Goal: Information Seeking & Learning: Learn about a topic

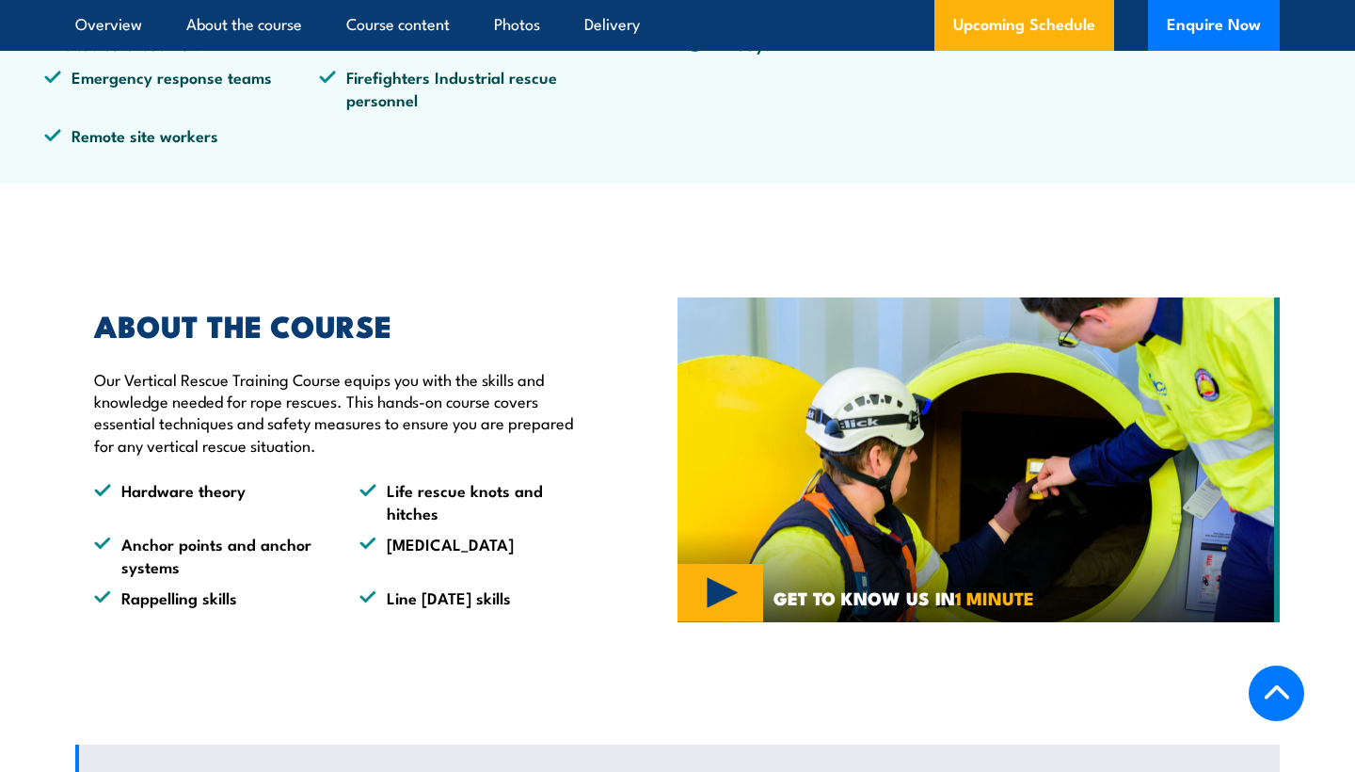
scroll to position [822, 0]
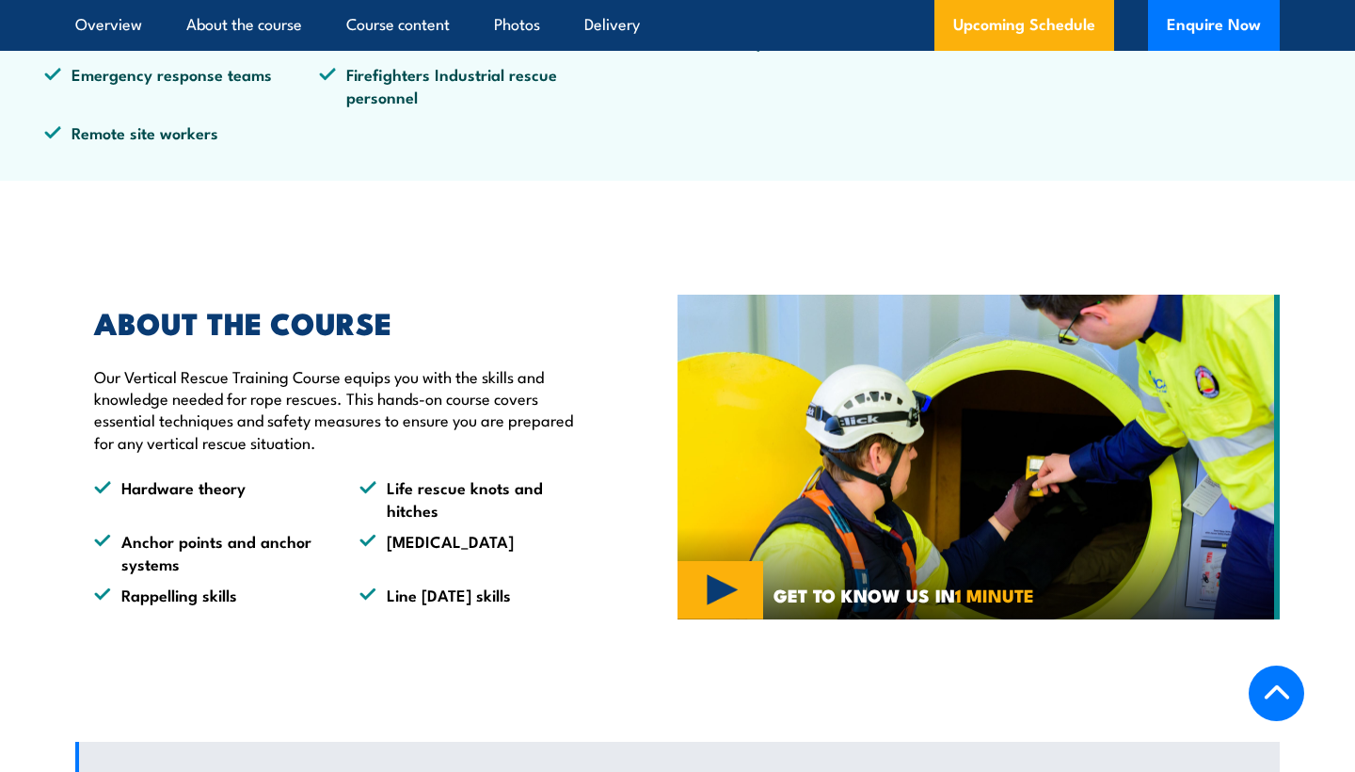
click at [718, 576] on img at bounding box center [979, 458] width 602 height 326
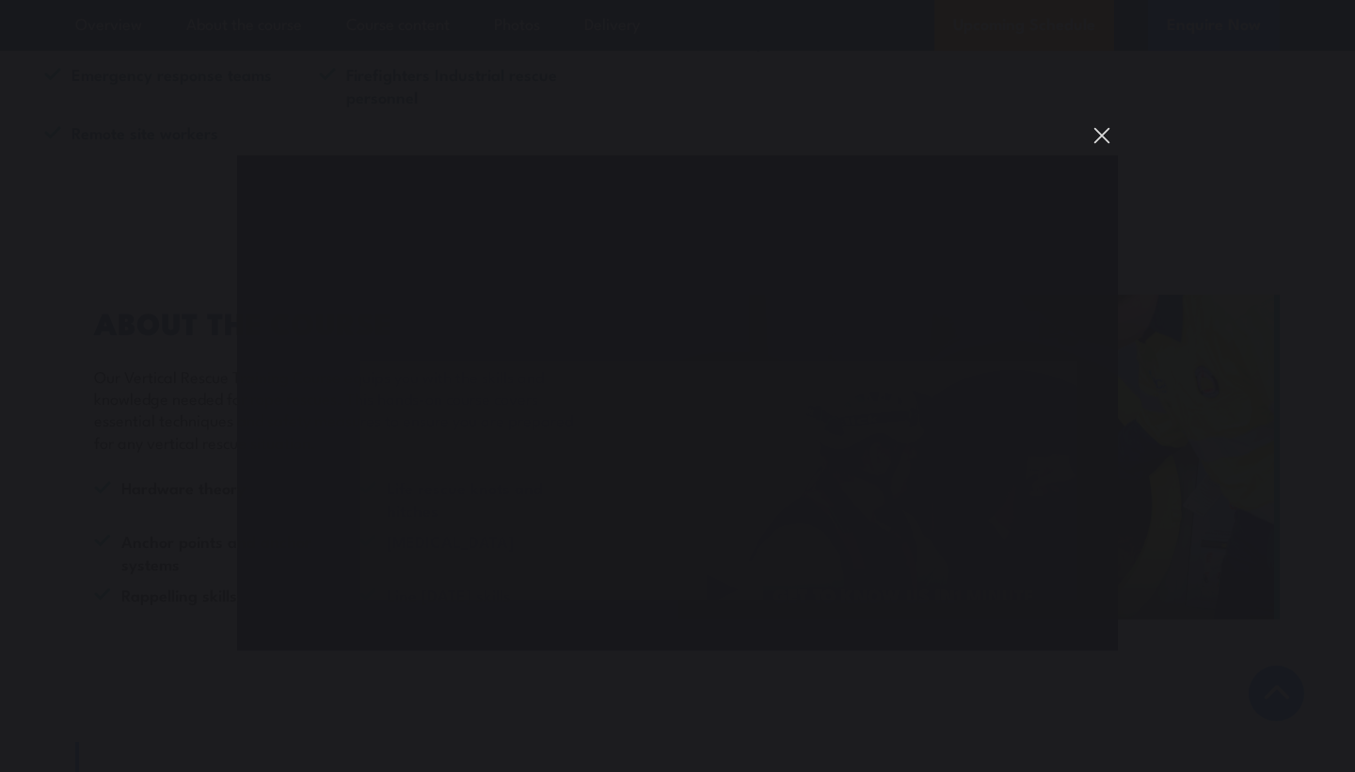
click at [1100, 134] on button "You can close this modal content with the ESC key" at bounding box center [1102, 136] width 32 height 32
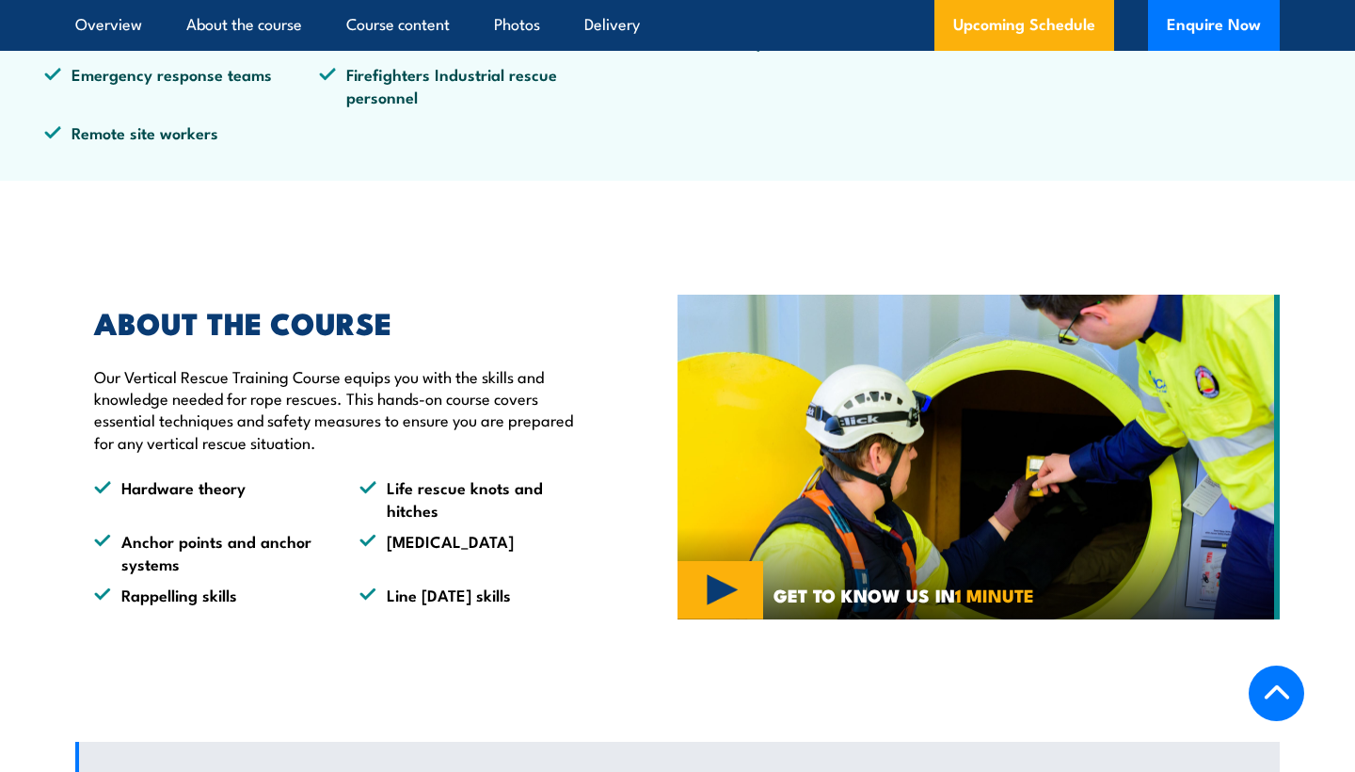
click at [1067, 148] on div "PUASAR022 Participate in a rescue operation PUASAR032 Undertake vertical rescue…" at bounding box center [901, 0] width 433 height 315
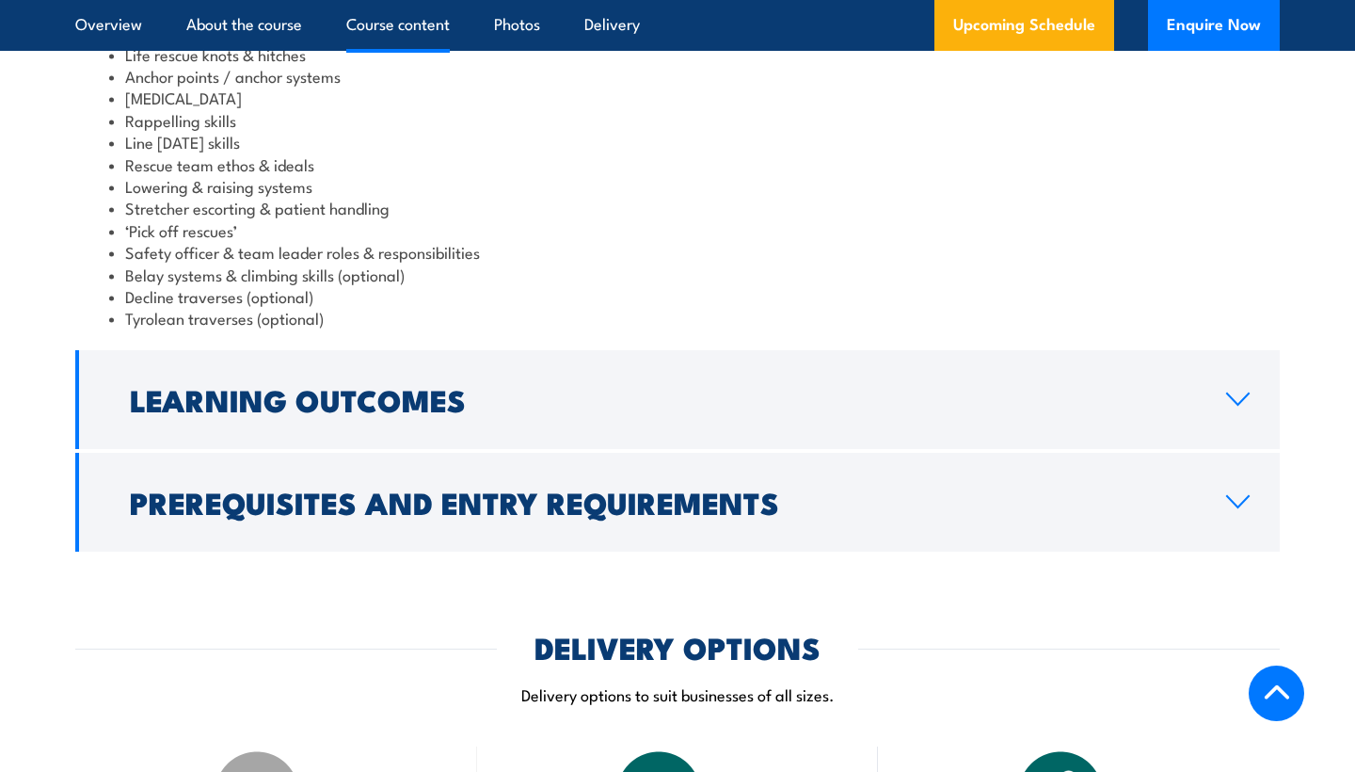
scroll to position [1705, 0]
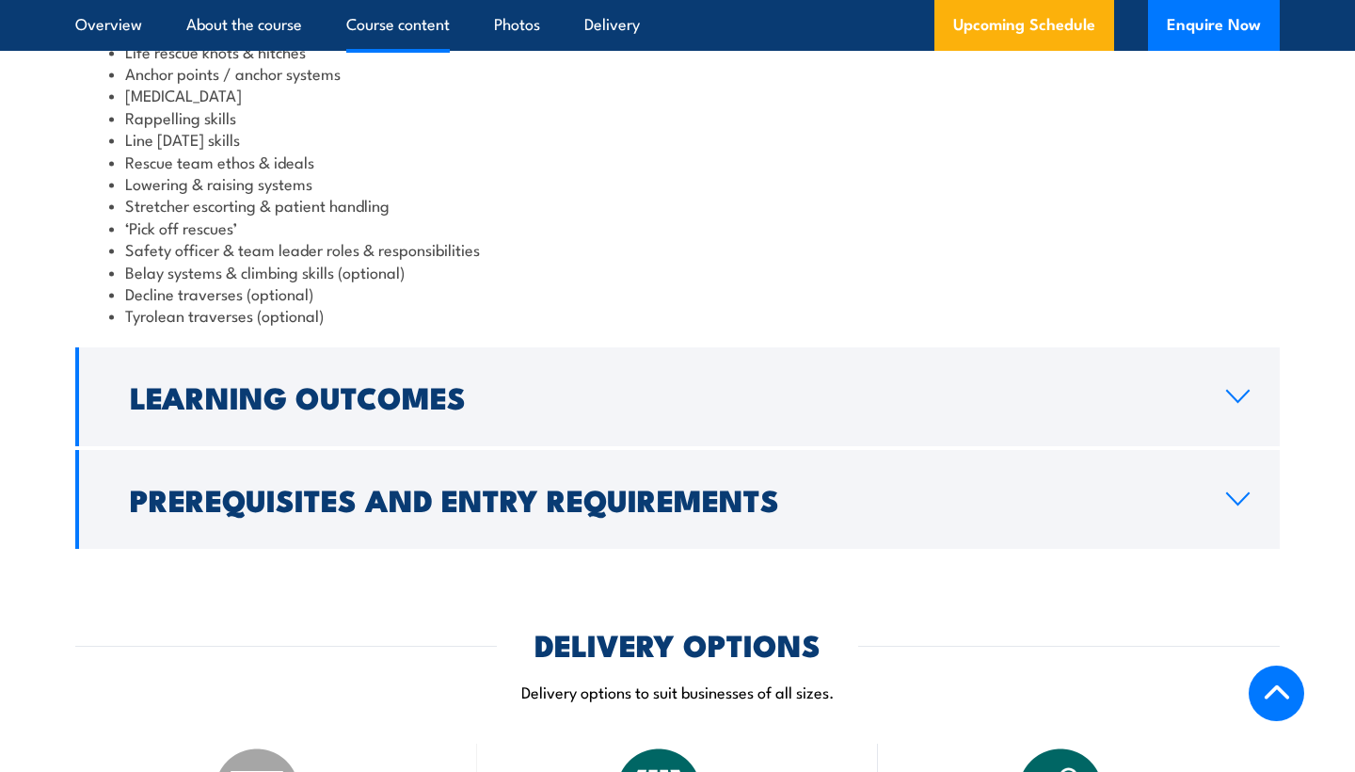
click at [659, 433] on div "Course Content Compliance requirements for equipment, access and fall arrest sy…" at bounding box center [677, 203] width 1205 height 691
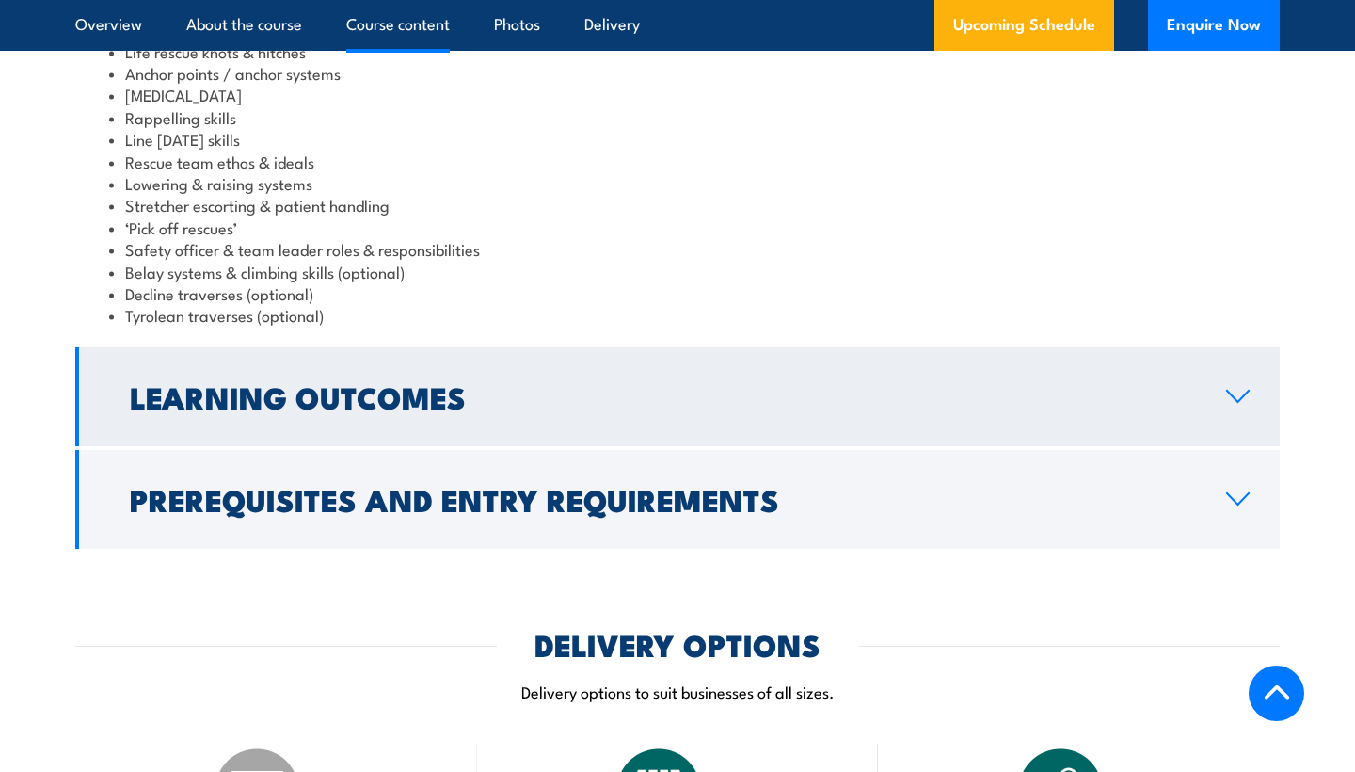
click at [712, 367] on link "Learning Outcomes" at bounding box center [677, 396] width 1205 height 99
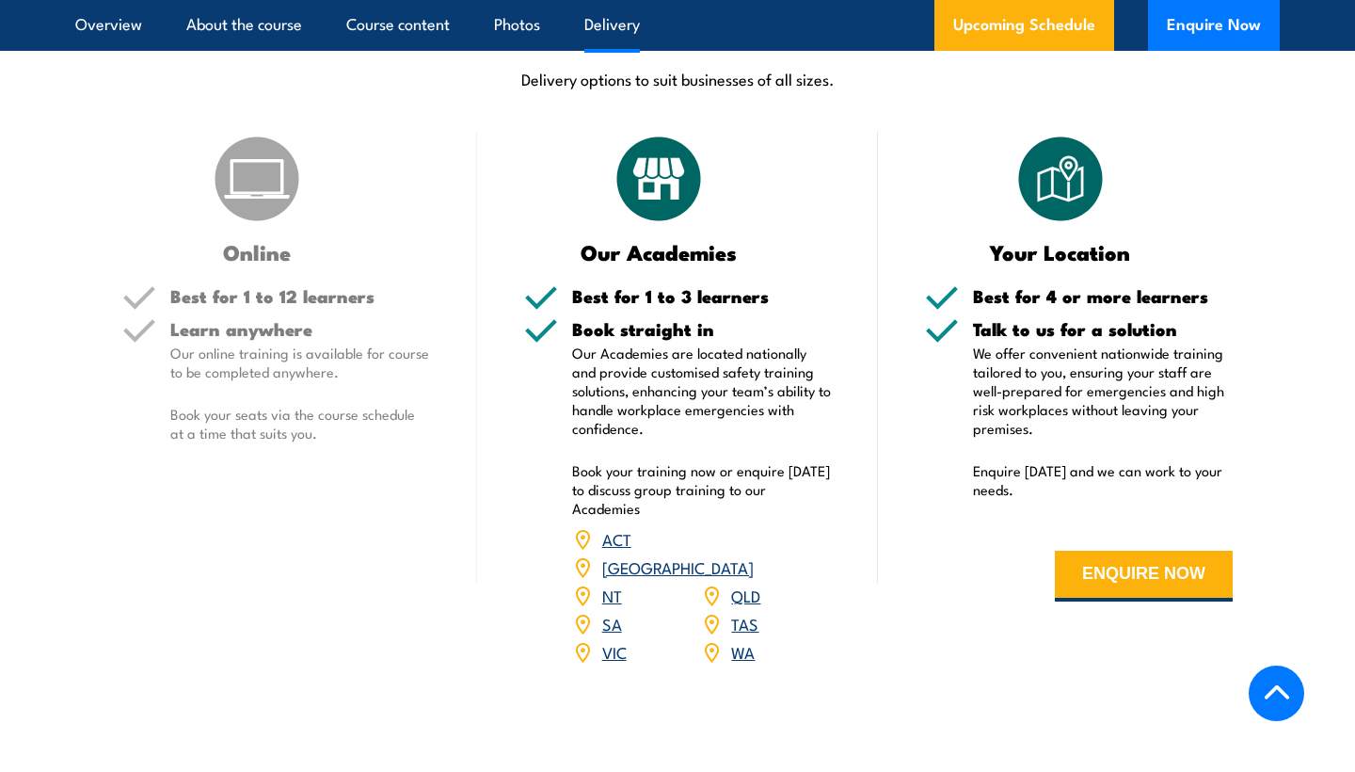
scroll to position [2076, 0]
click at [739, 583] on link "QLD" at bounding box center [745, 594] width 29 height 23
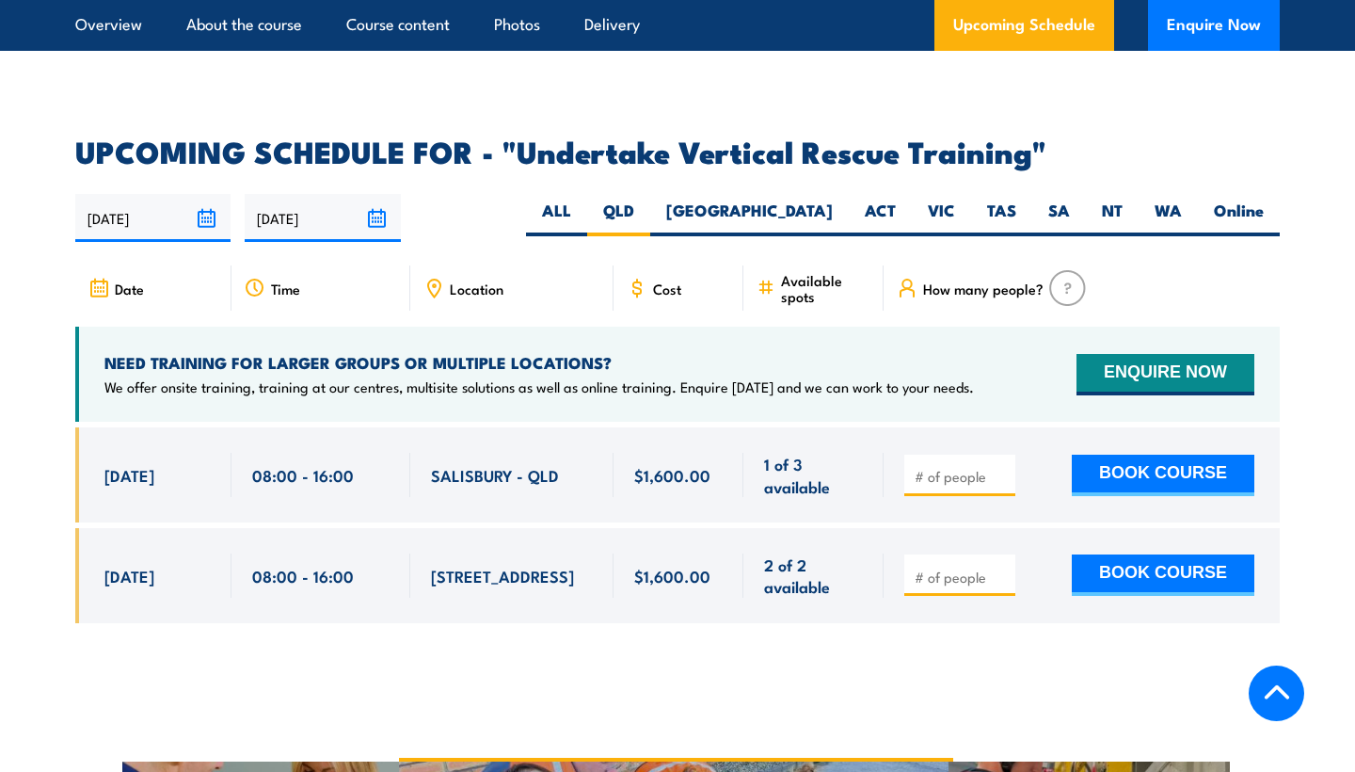
scroll to position [2905, 0]
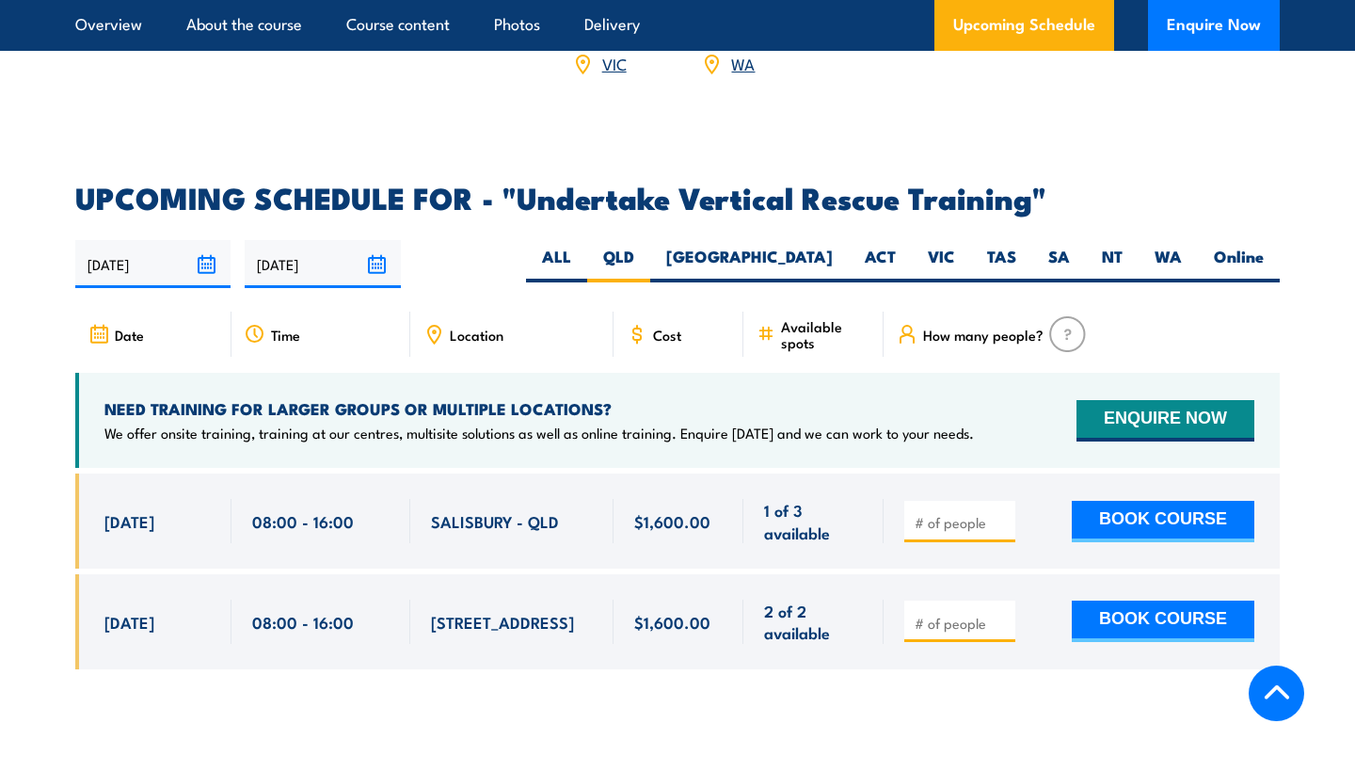
click at [693, 312] on div "Cost" at bounding box center [679, 334] width 130 height 45
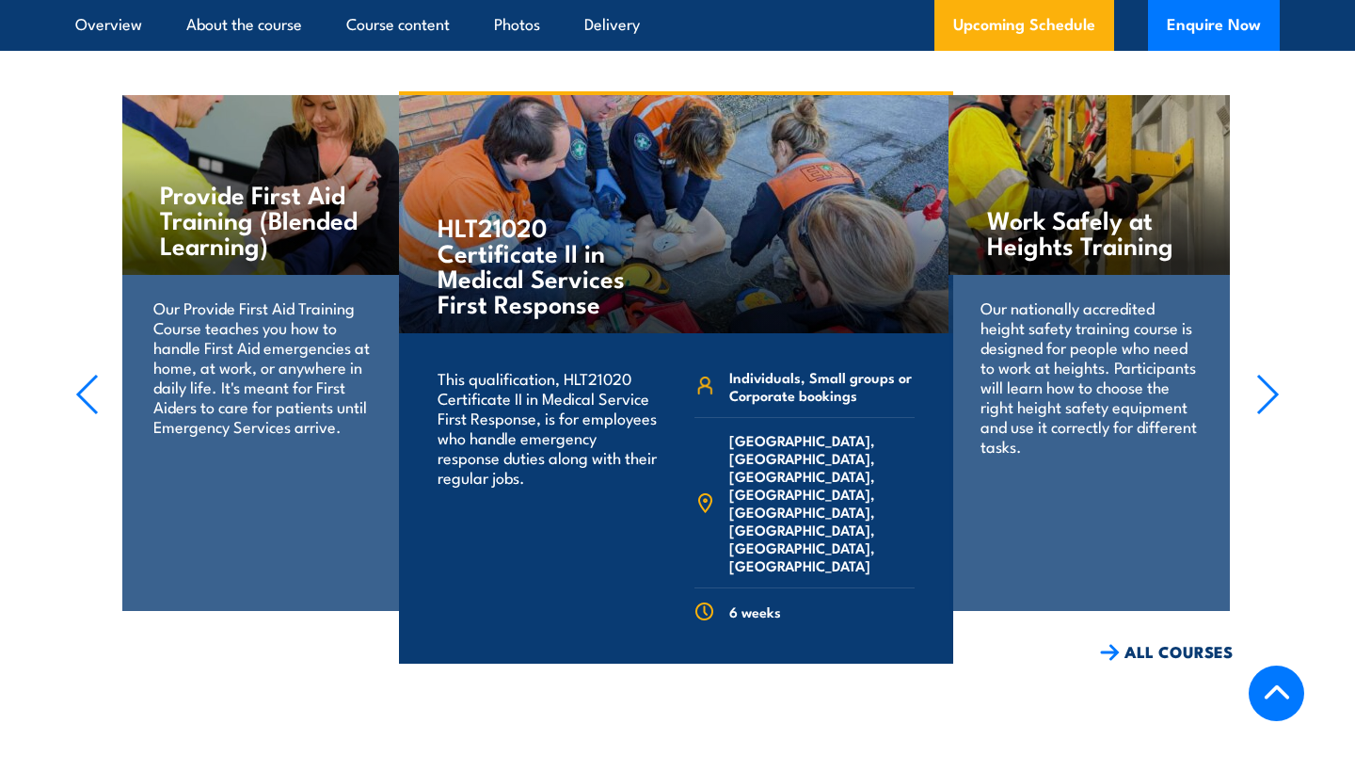
scroll to position [3621, 0]
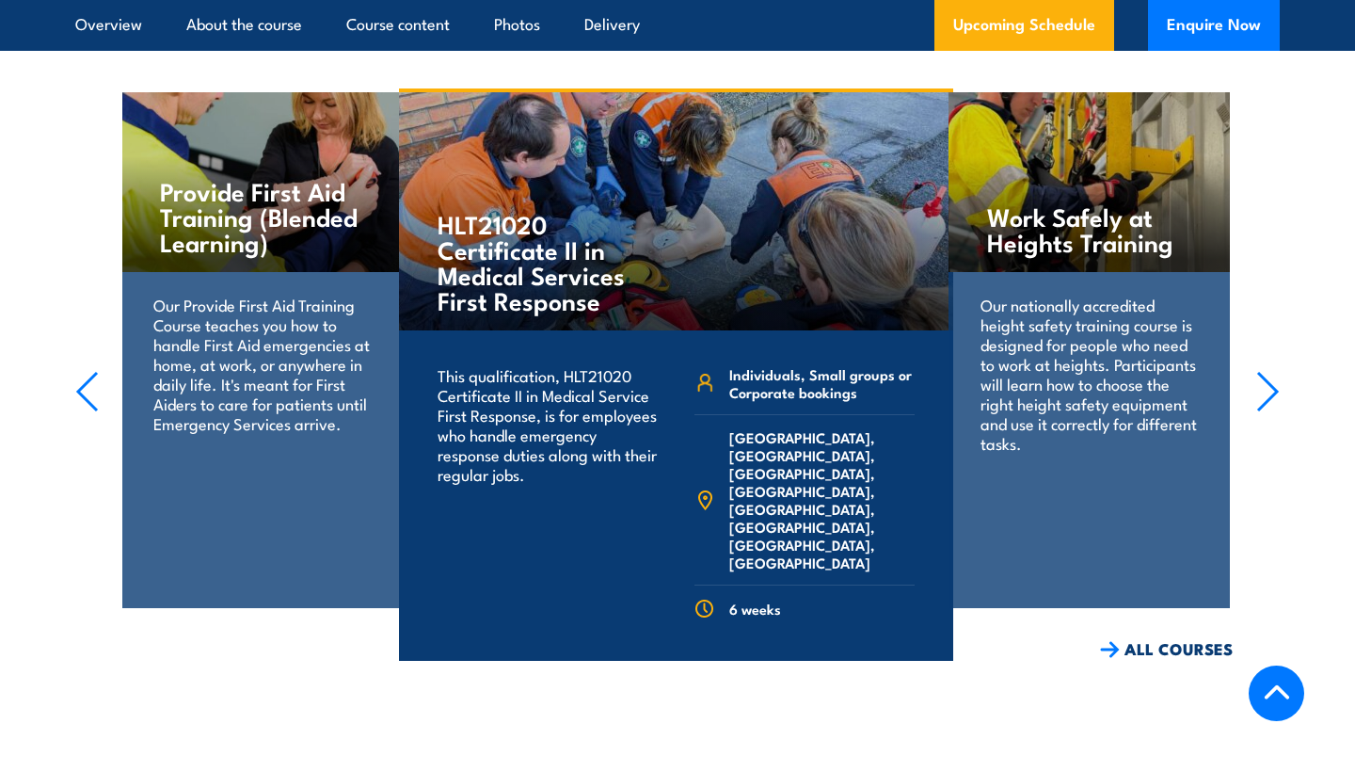
click at [1276, 346] on section "Identify, detect and monitor hazardous materials at an incident Training This c…" at bounding box center [677, 374] width 1355 height 572
click at [1275, 379] on icon "button" at bounding box center [1268, 391] width 24 height 41
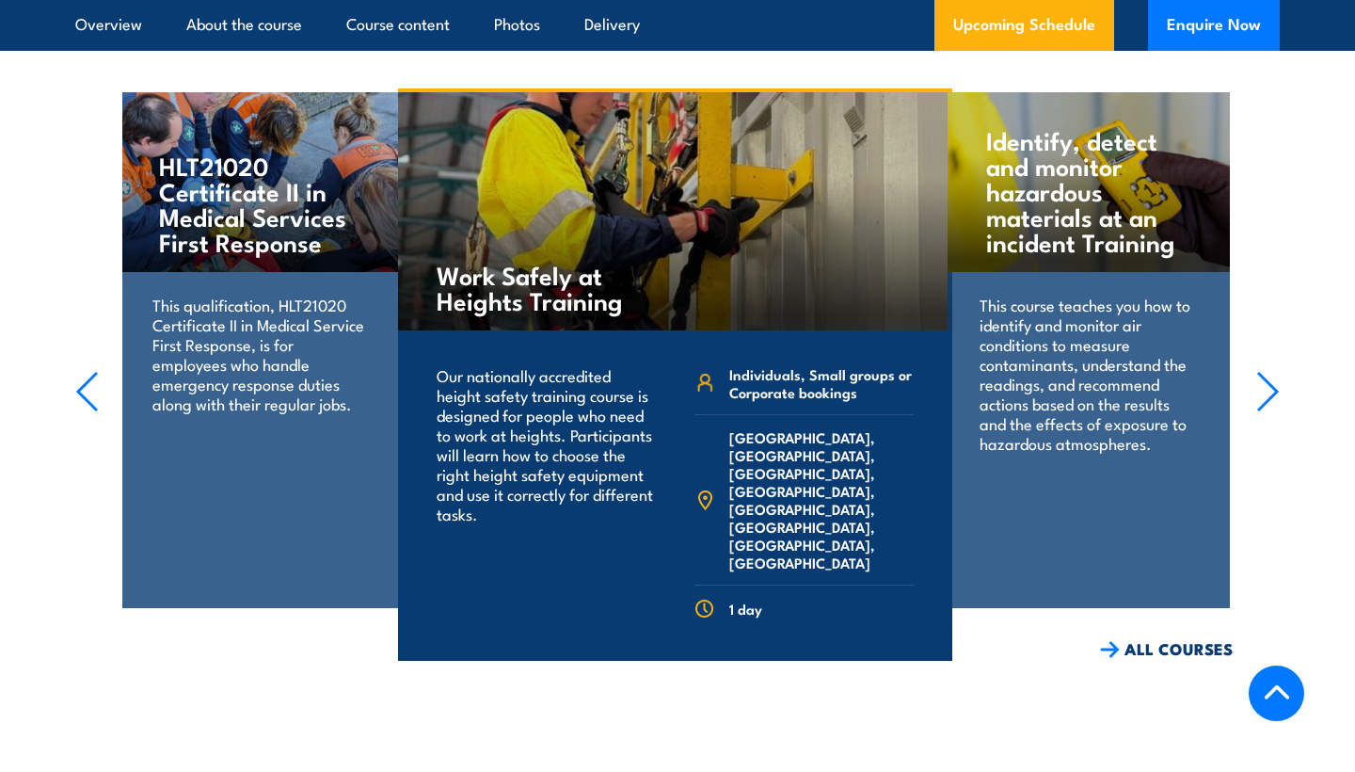
click at [1275, 380] on icon "button" at bounding box center [1268, 391] width 24 height 41
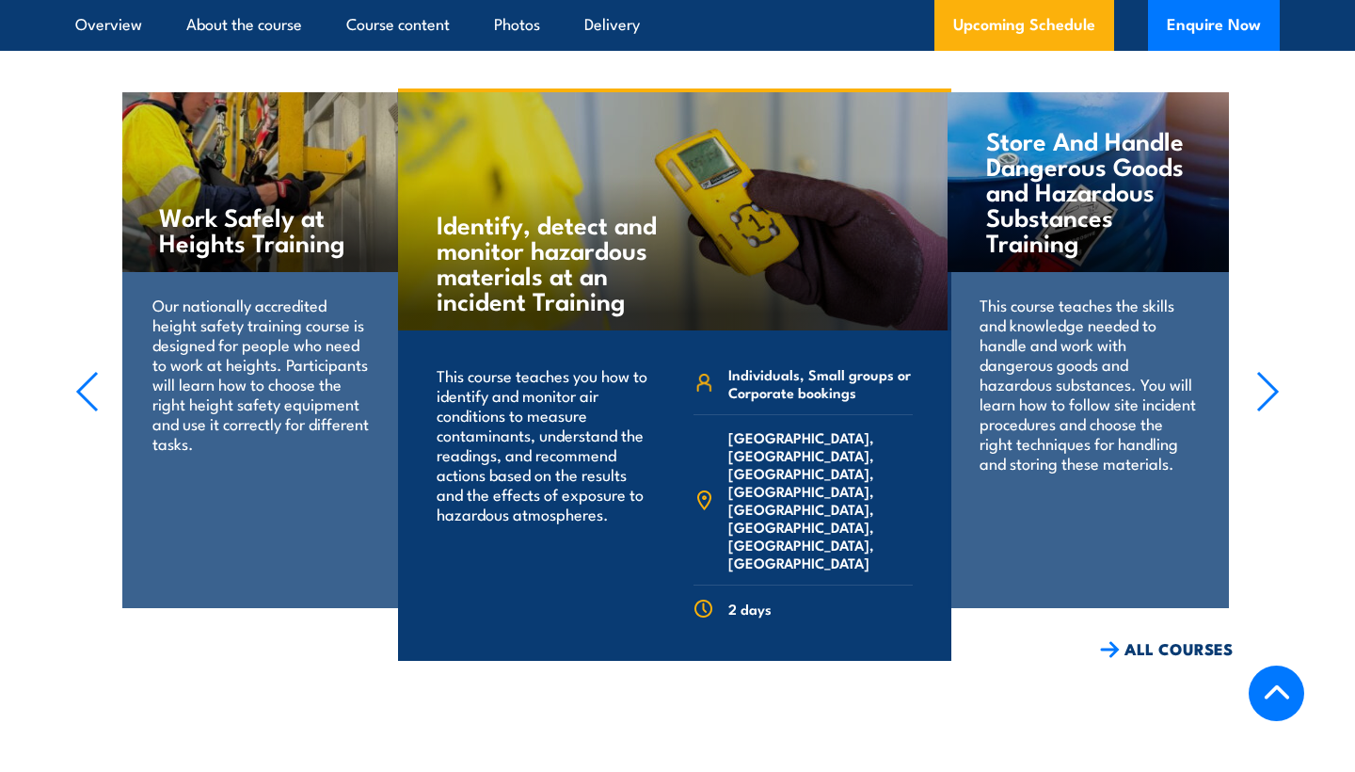
click at [1275, 380] on icon "button" at bounding box center [1268, 391] width 24 height 41
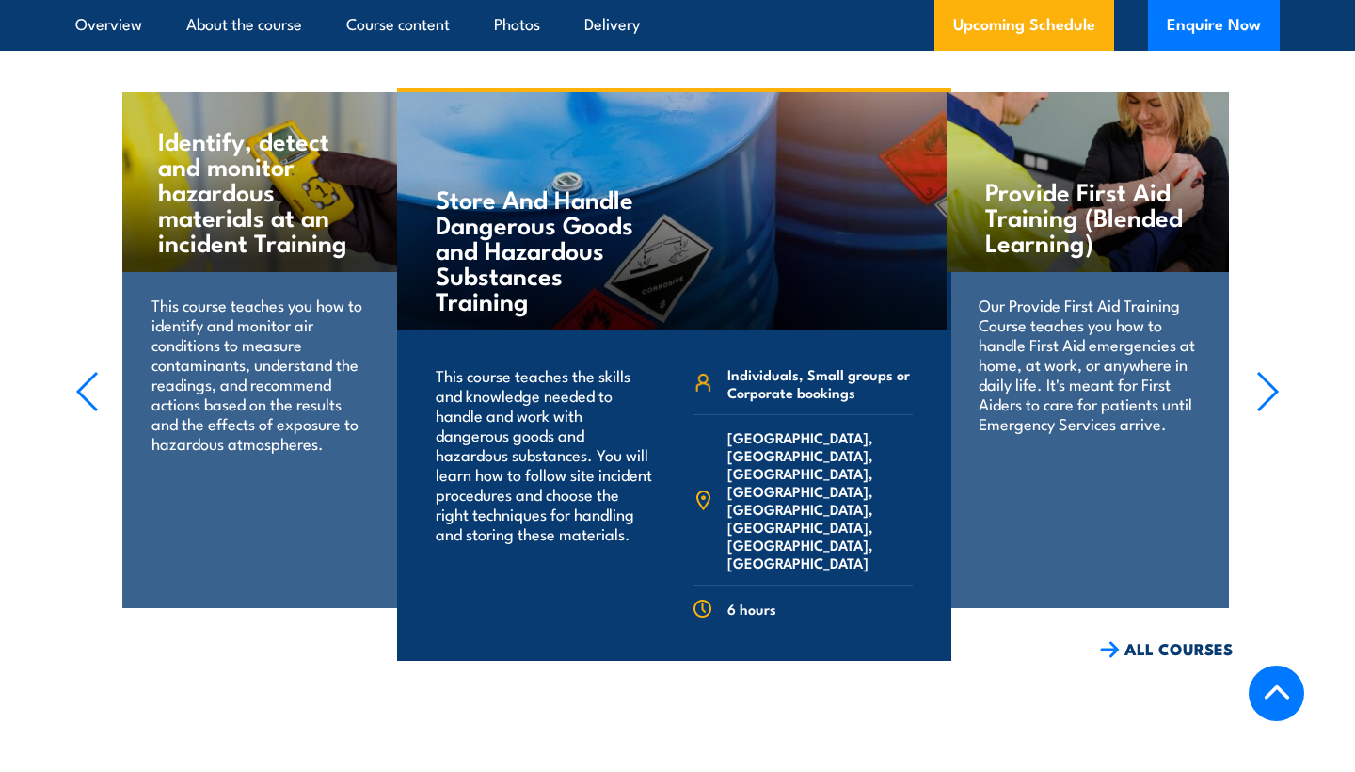
click at [1279, 384] on icon "button" at bounding box center [1268, 391] width 24 height 41
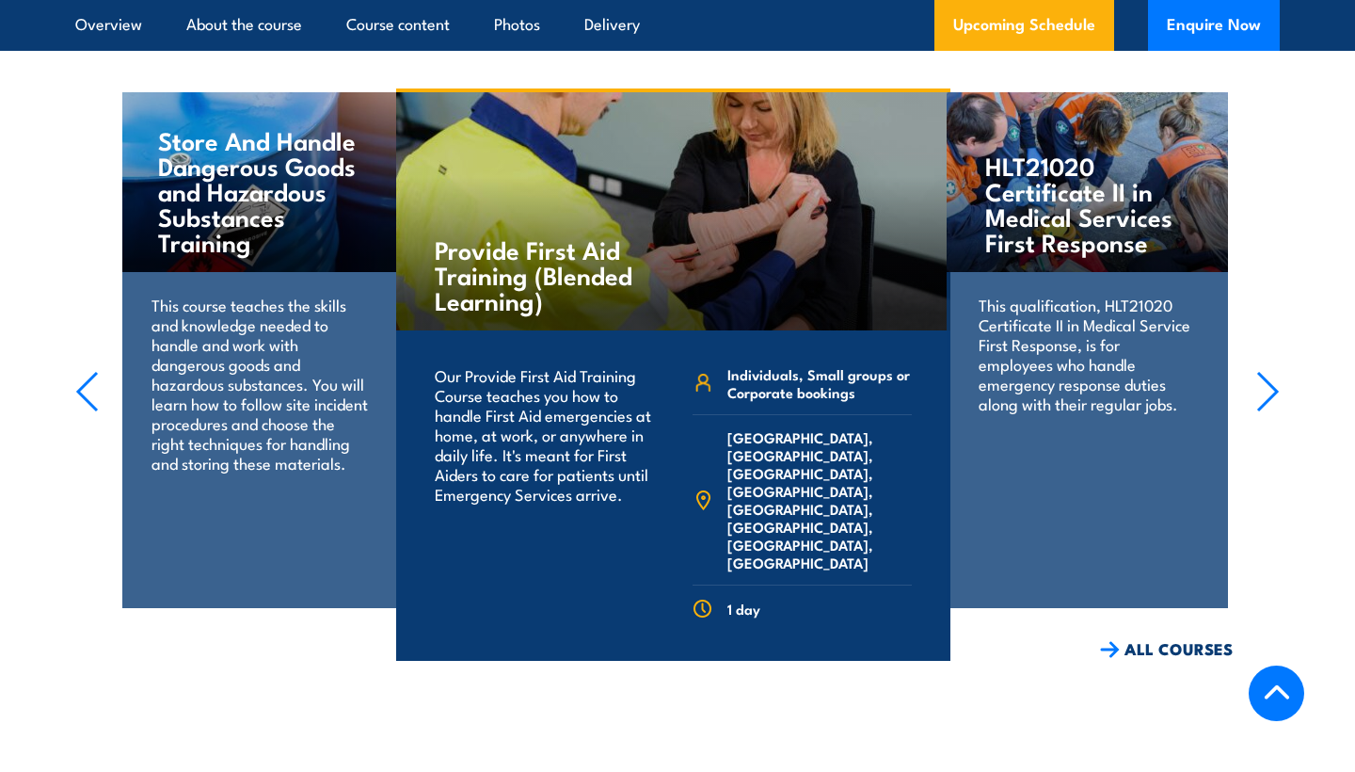
click at [1278, 383] on icon "button" at bounding box center [1268, 391] width 24 height 41
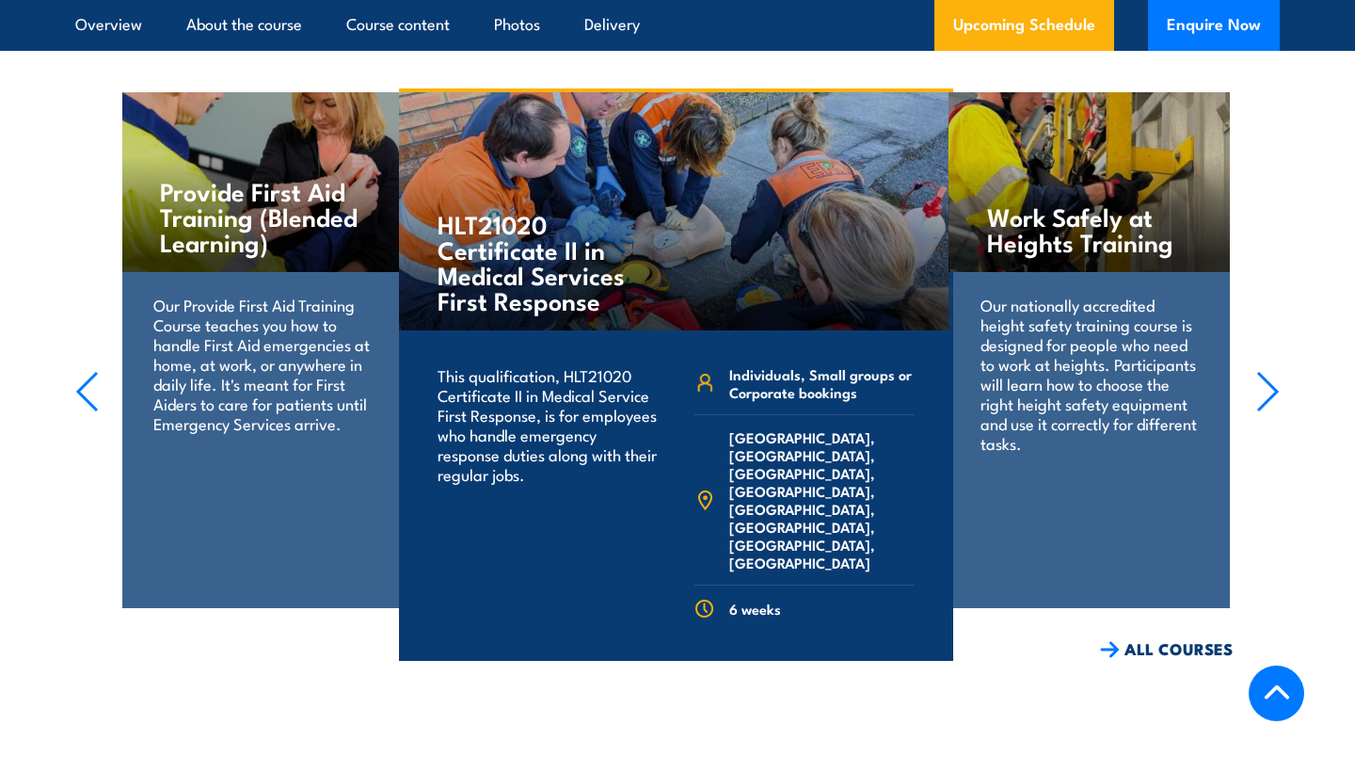
click at [1278, 383] on icon "button" at bounding box center [1268, 391] width 24 height 41
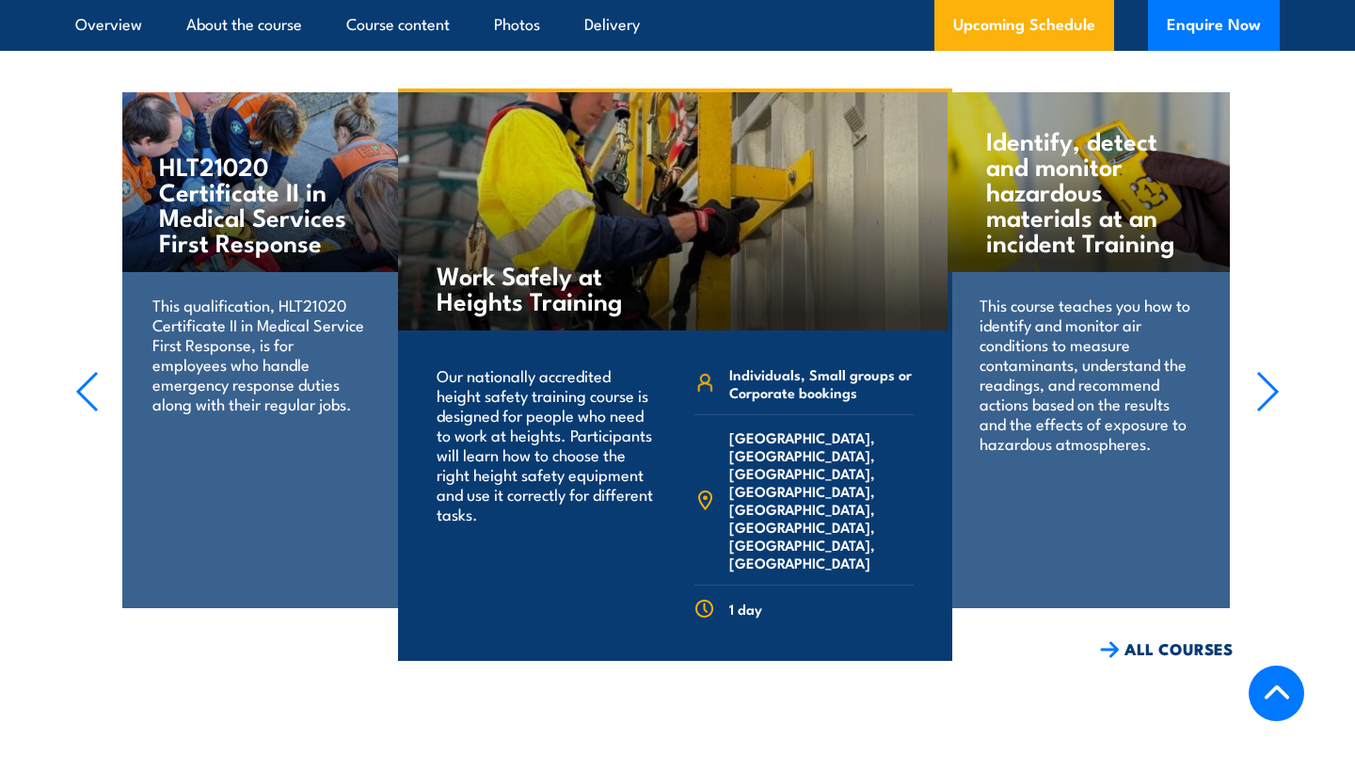
click at [1278, 383] on icon "button" at bounding box center [1268, 391] width 24 height 41
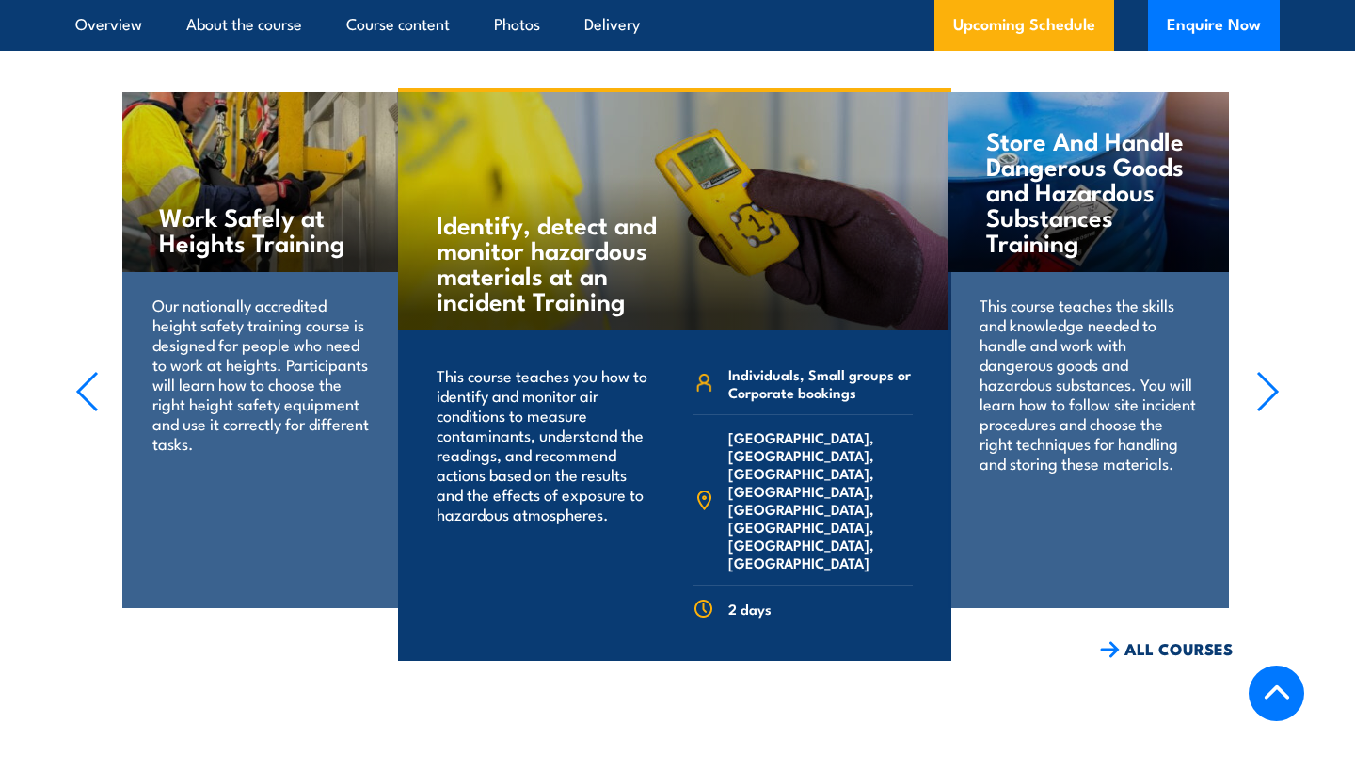
click at [1337, 395] on section "Identify, detect and monitor hazardous materials at an incident Training This c…" at bounding box center [677, 374] width 1355 height 572
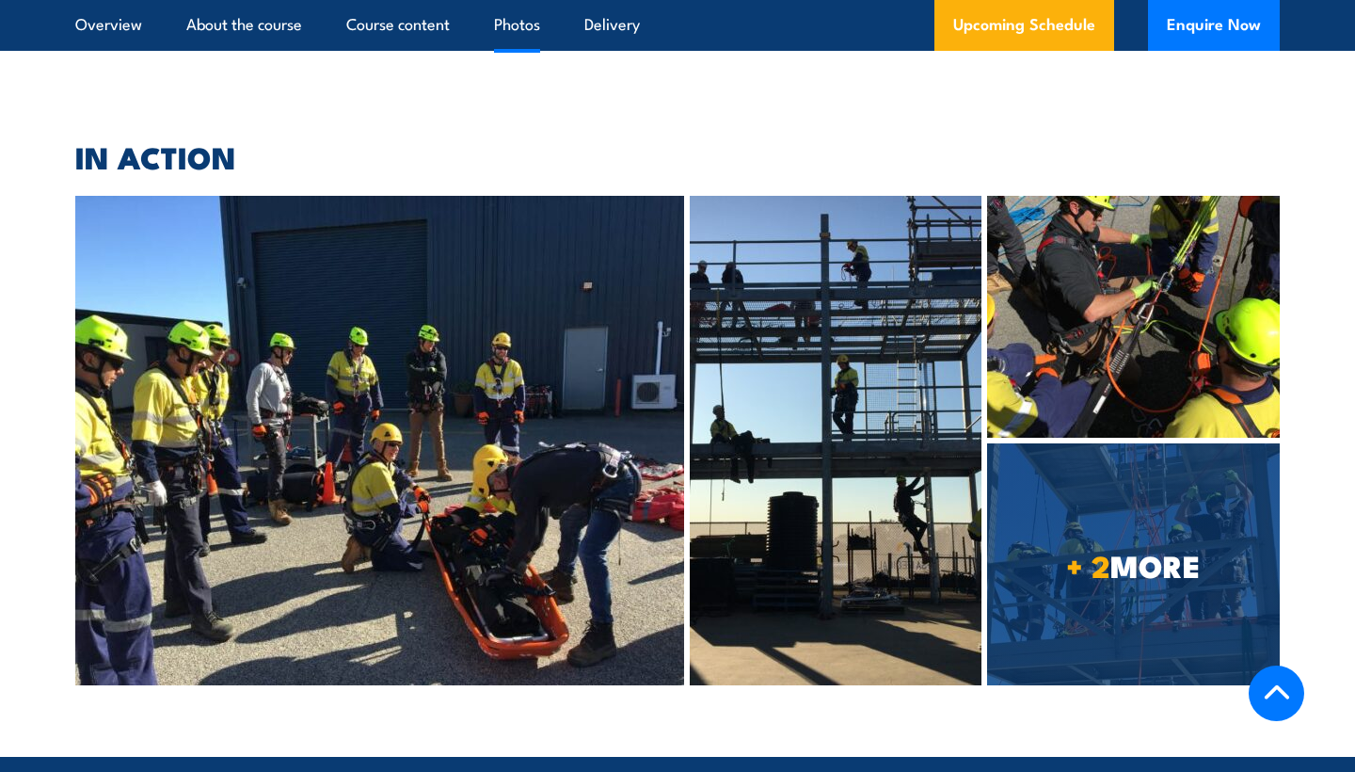
scroll to position [4220, 0]
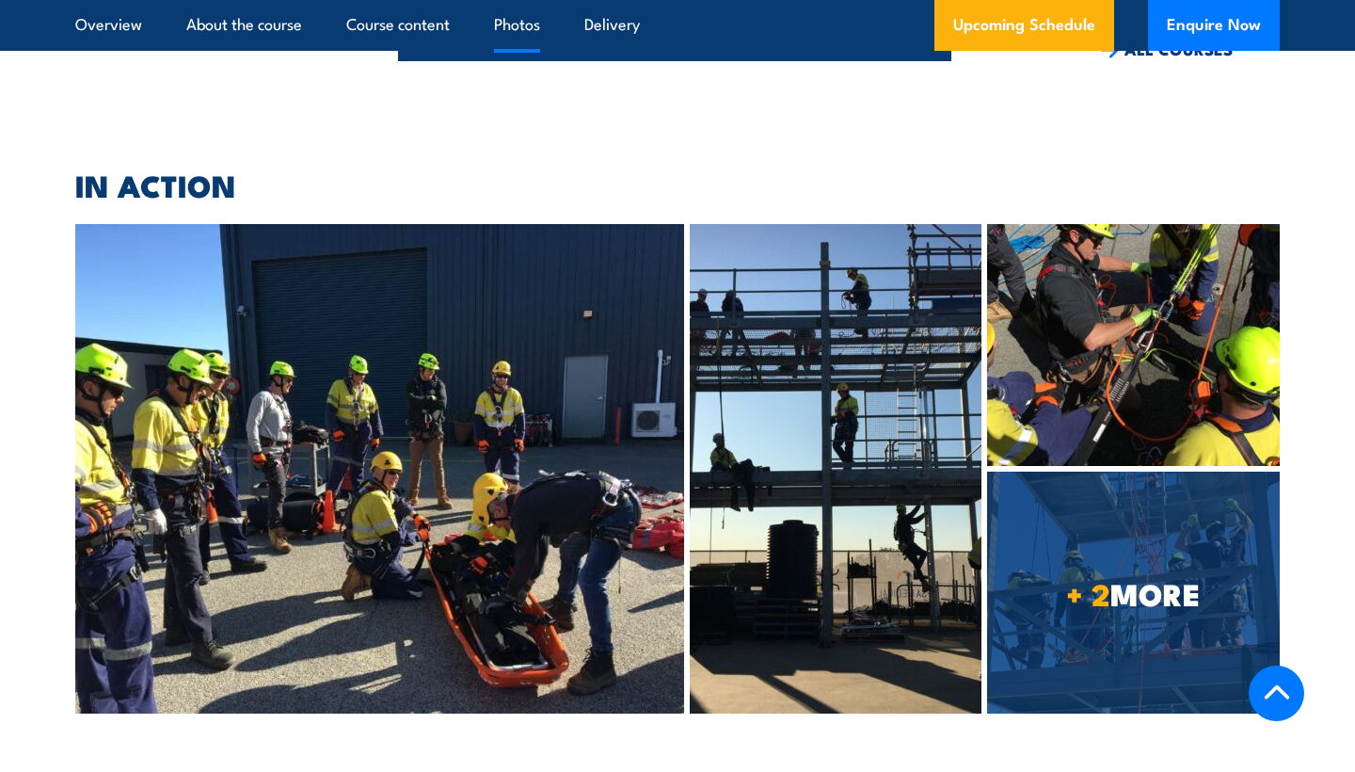
click at [443, 305] on img at bounding box center [379, 468] width 609 height 489
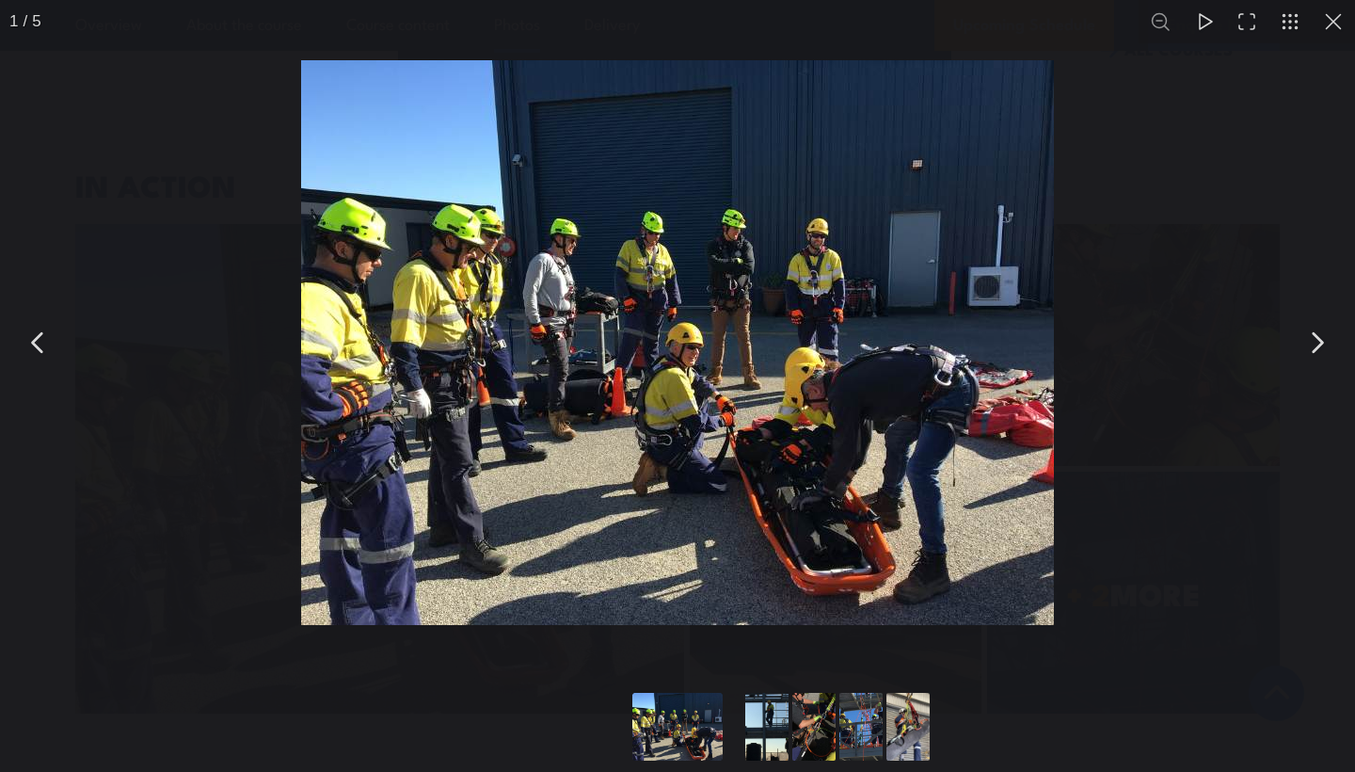
click at [1322, 344] on button "You can close this modal content with the ESC key" at bounding box center [1316, 342] width 47 height 47
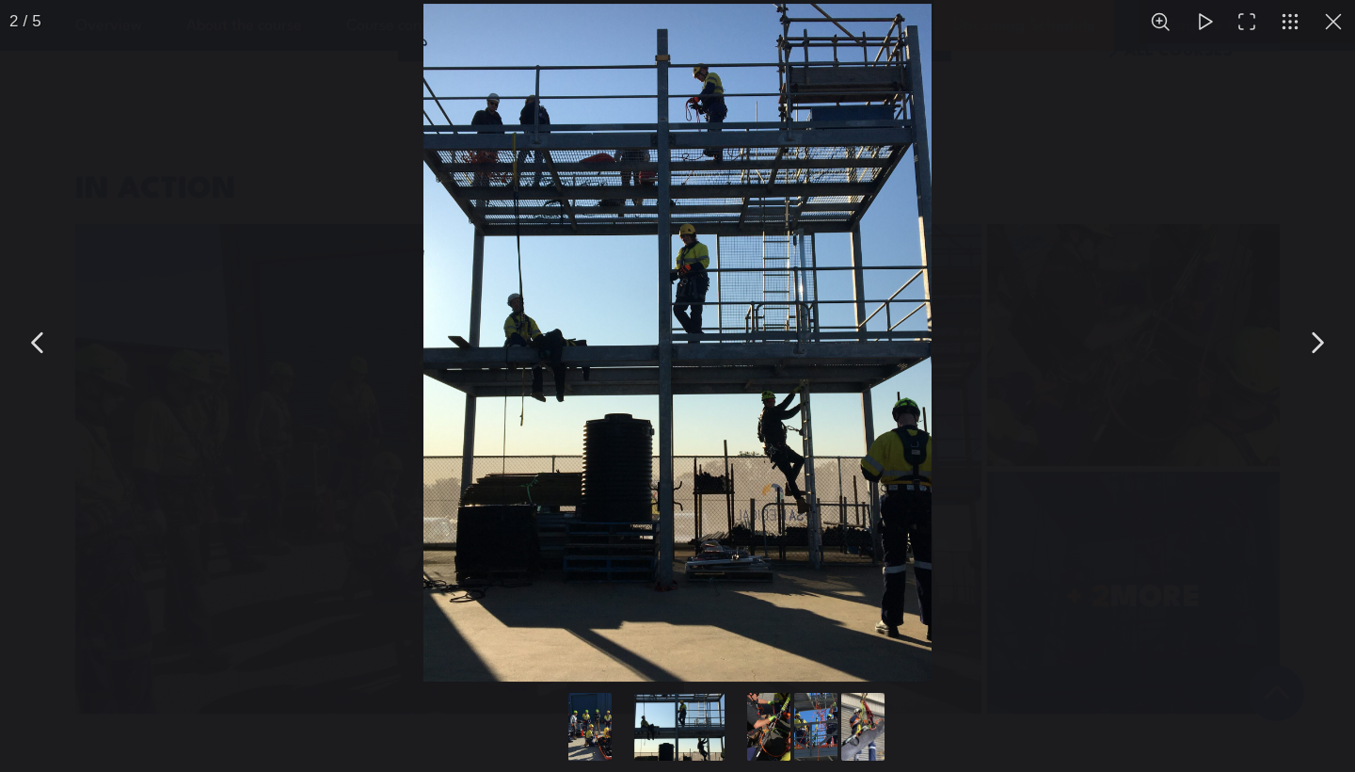
click at [1322, 343] on button "You can close this modal content with the ESC key" at bounding box center [1316, 342] width 47 height 47
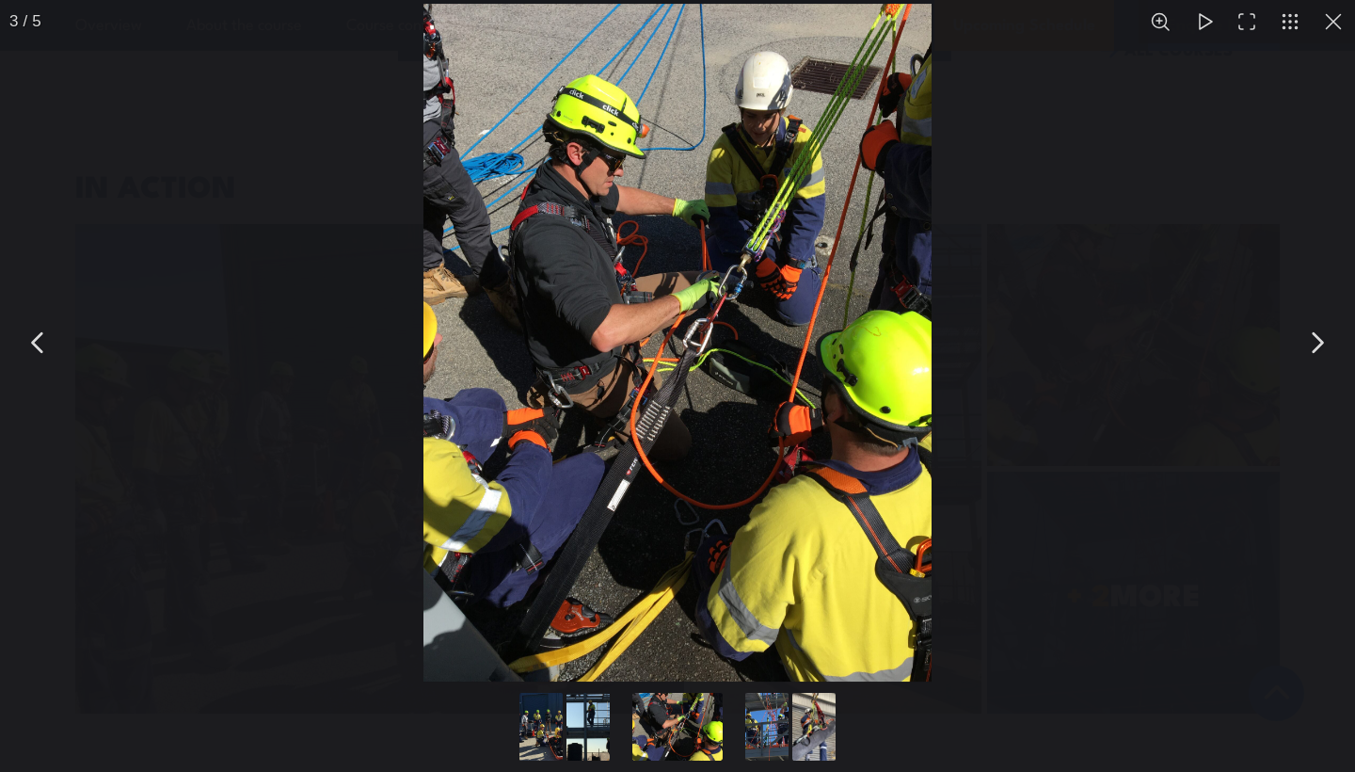
click at [1322, 341] on button "You can close this modal content with the ESC key" at bounding box center [1316, 342] width 47 height 47
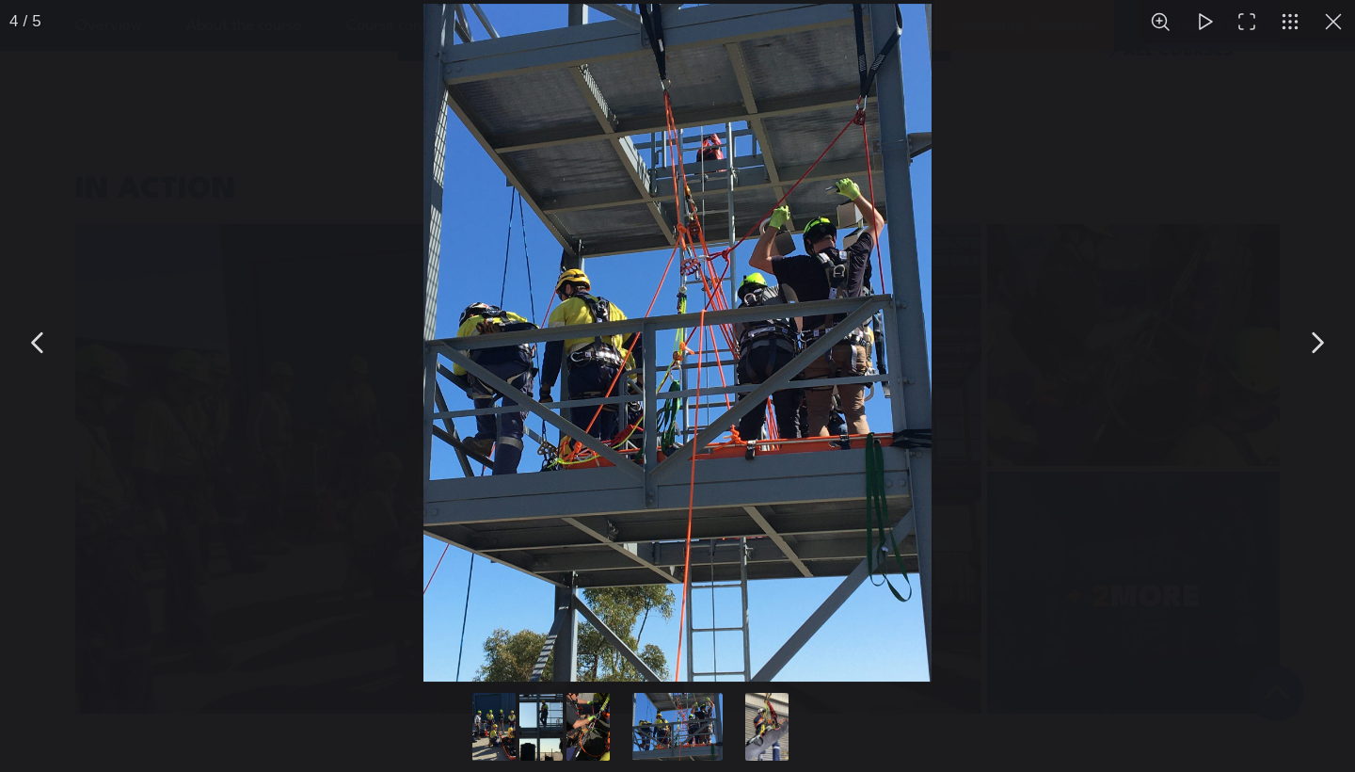
click at [1321, 341] on button "You can close this modal content with the ESC key" at bounding box center [1316, 342] width 47 height 47
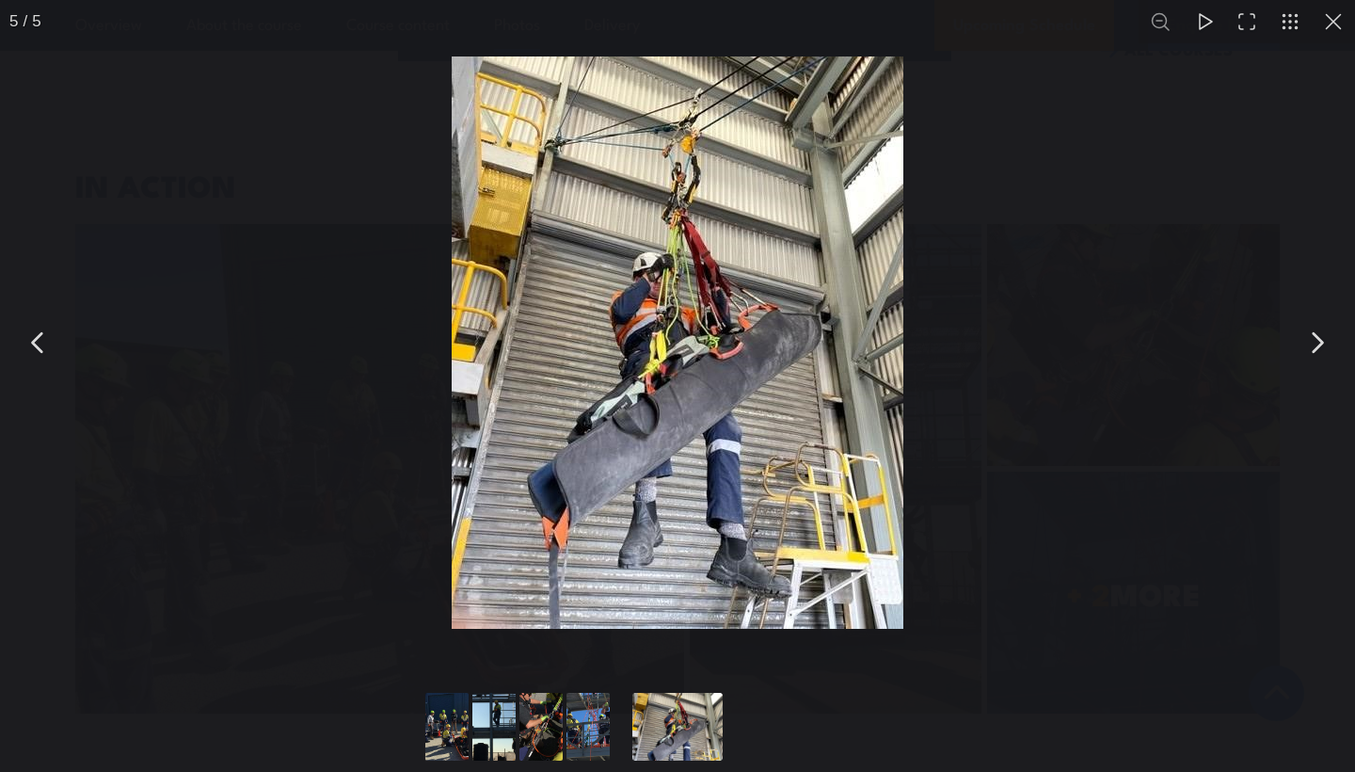
click at [1321, 342] on button "You can close this modal content with the ESC key" at bounding box center [1316, 342] width 47 height 47
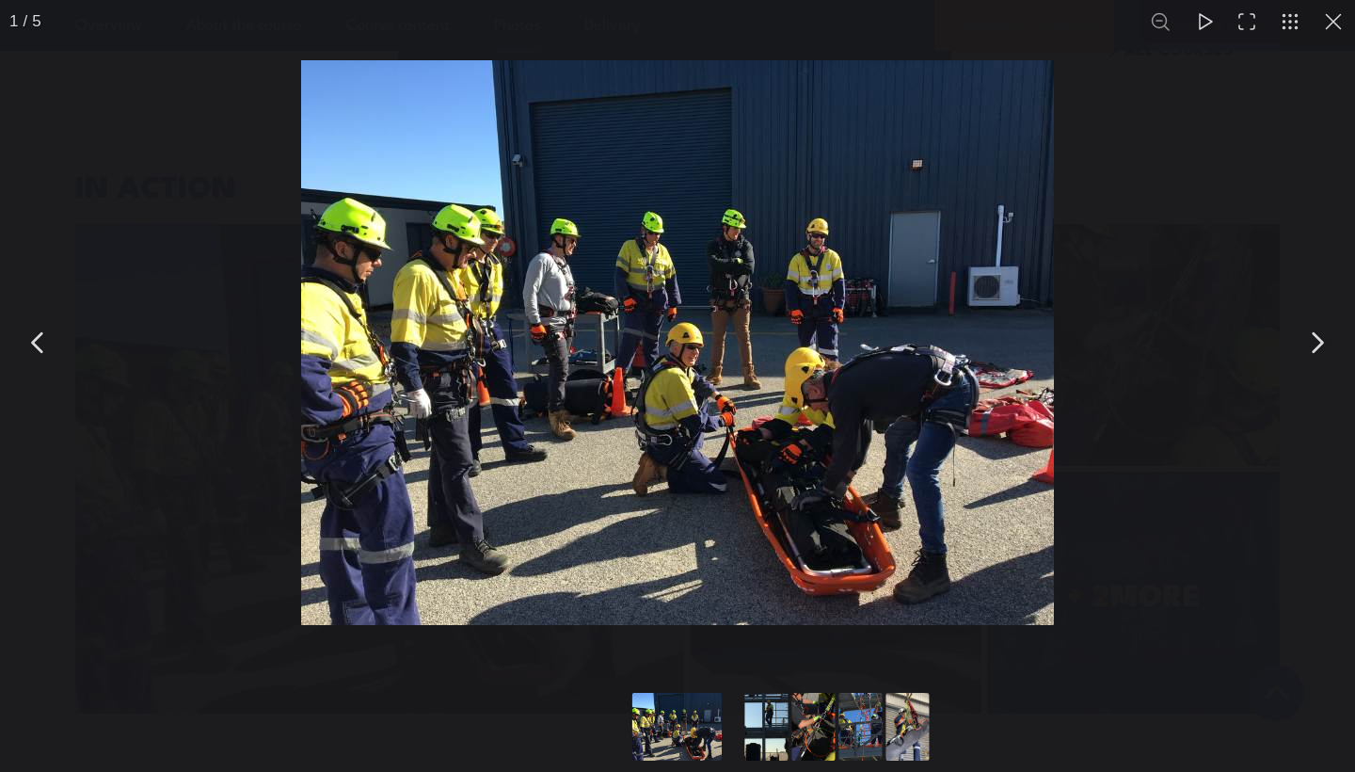
click at [1344, 23] on button "You can close this modal content with the ESC key" at bounding box center [1333, 21] width 43 height 43
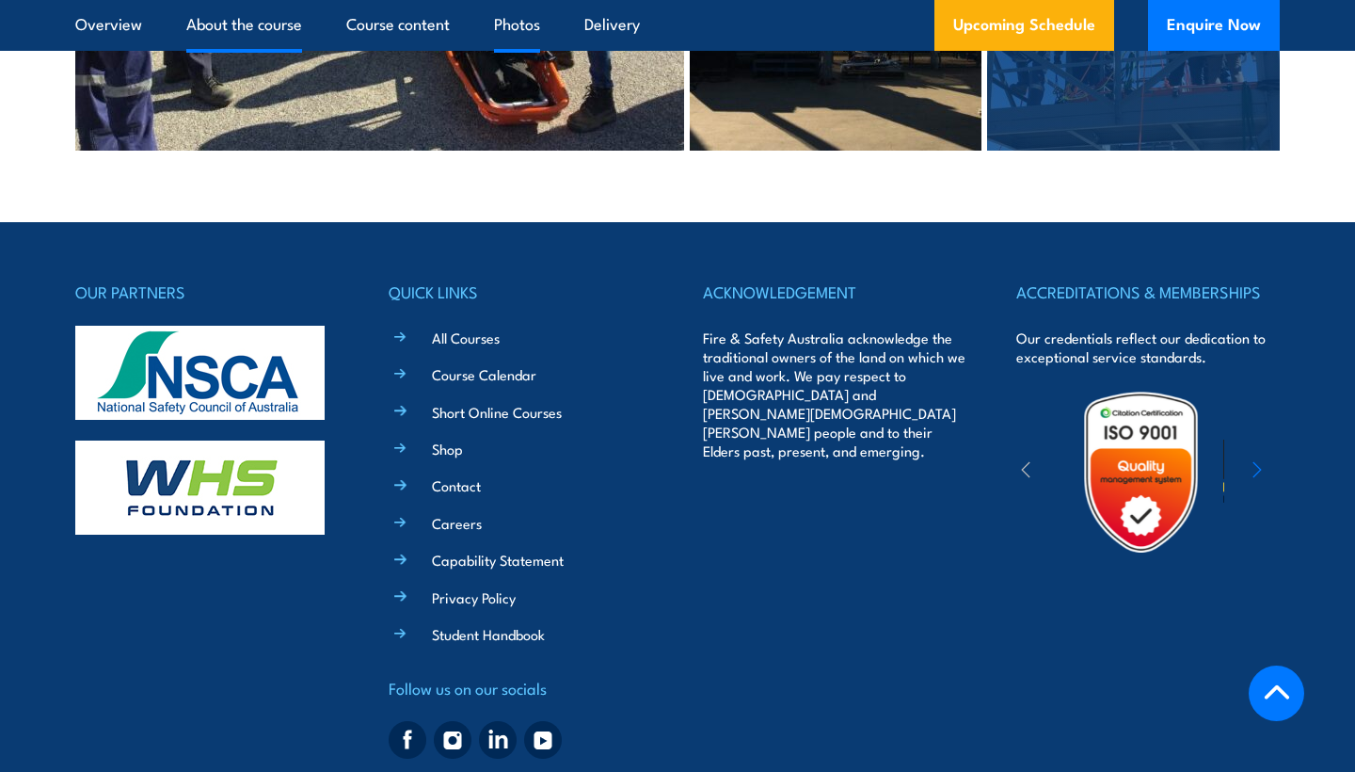
scroll to position [4220, 0]
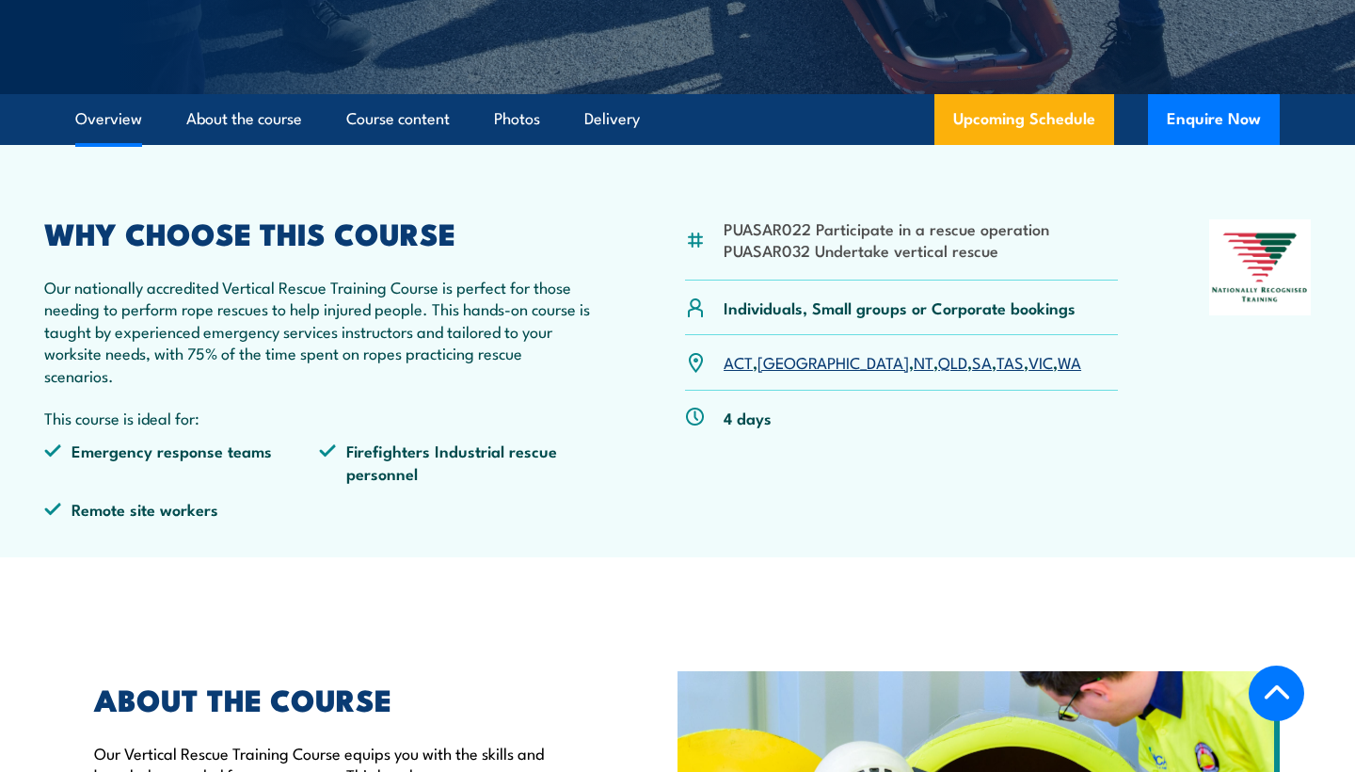
scroll to position [453, 0]
